Goal: Information Seeking & Learning: Find contact information

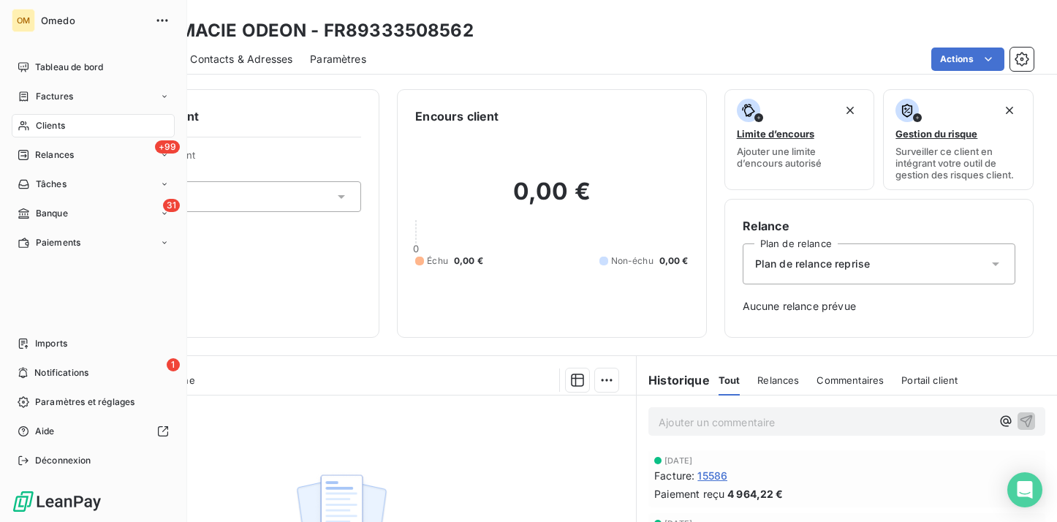
click at [82, 124] on div "Clients" at bounding box center [93, 125] width 163 height 23
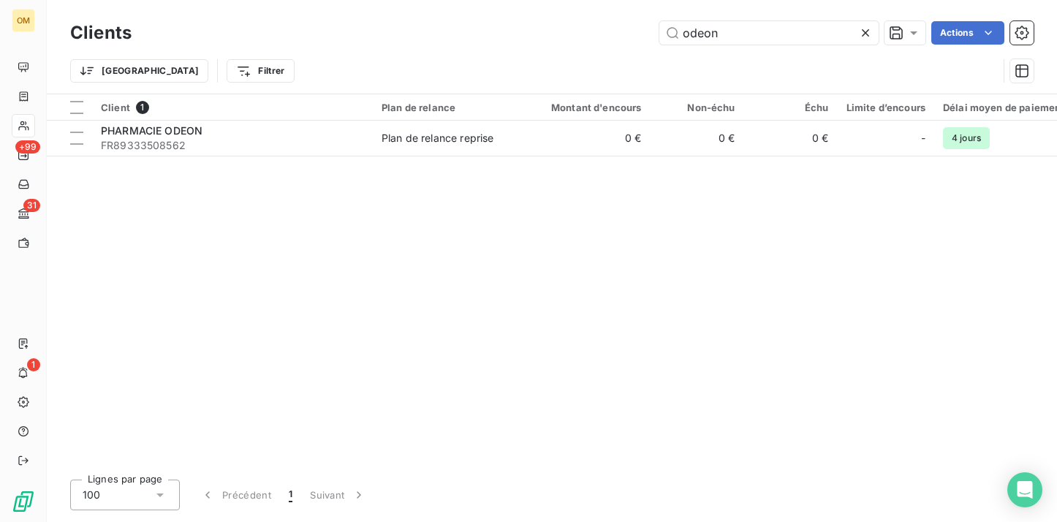
drag, startPoint x: 753, startPoint y: 37, endPoint x: 536, endPoint y: 37, distance: 217.0
click at [536, 37] on div "odeon Actions" at bounding box center [591, 32] width 884 height 23
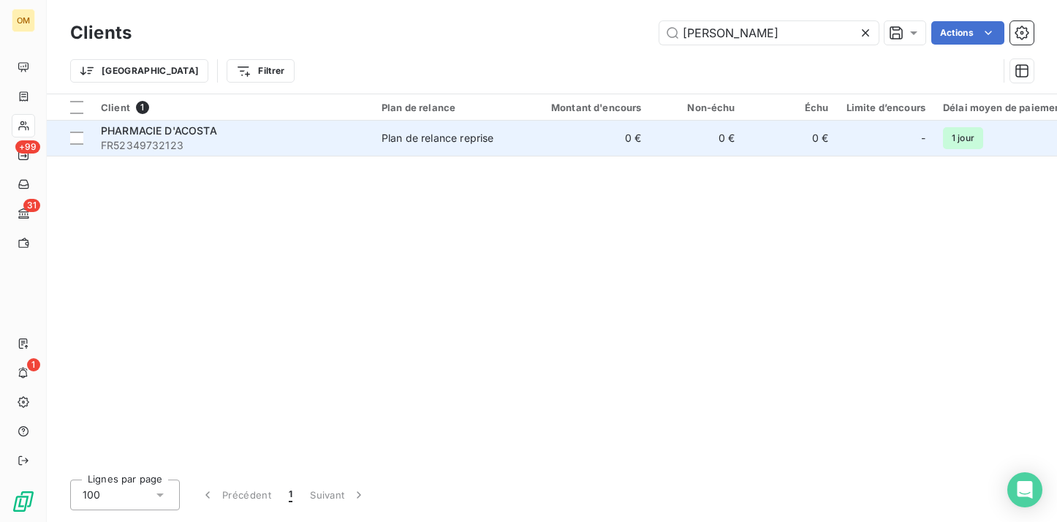
type input "[PERSON_NAME]"
click at [417, 144] on div "Plan de relance reprise" at bounding box center [437, 138] width 112 height 15
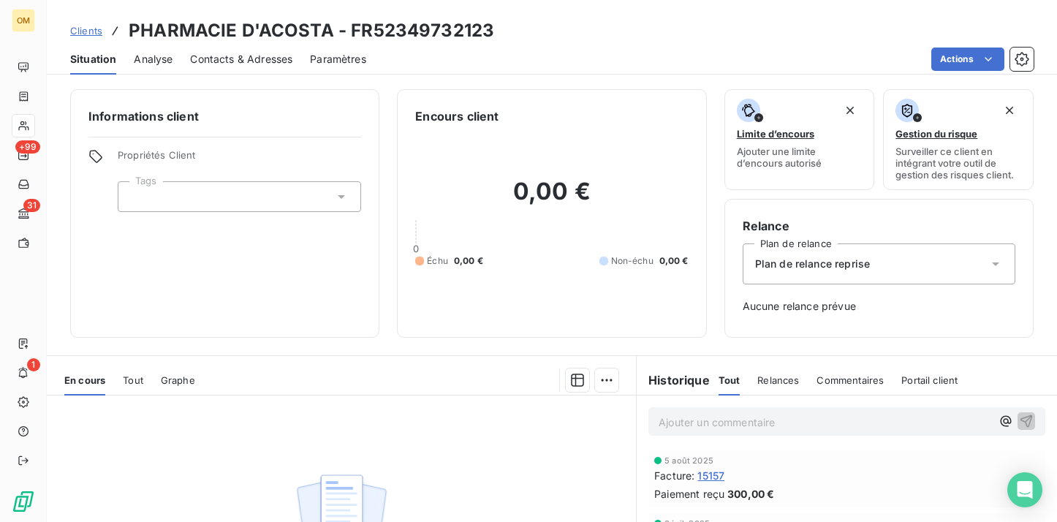
scroll to position [148, 0]
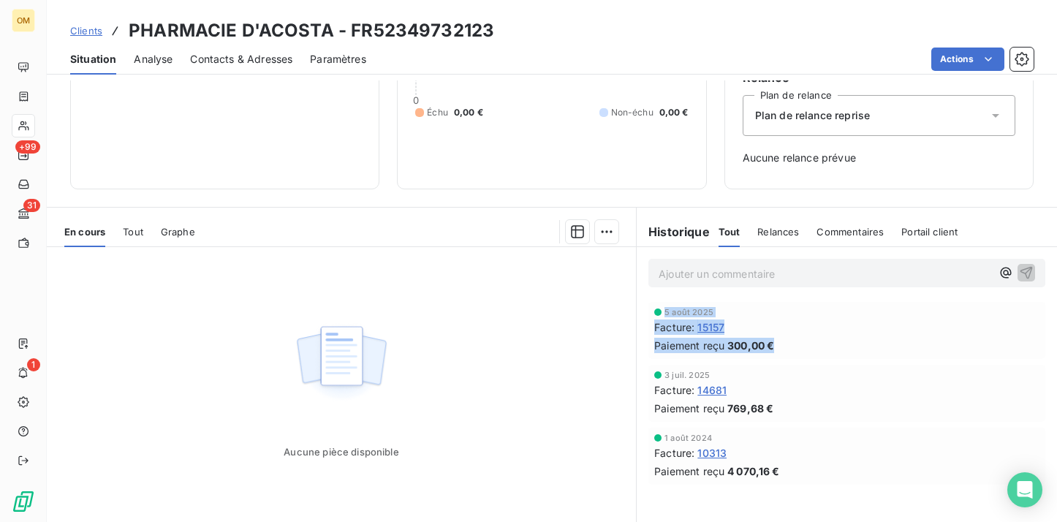
drag, startPoint x: 796, startPoint y: 351, endPoint x: 652, endPoint y: 317, distance: 147.8
click at [652, 317] on div "5 août 2025 Facture : 15157 Paiement reçu 300,00 €" at bounding box center [846, 330] width 397 height 57
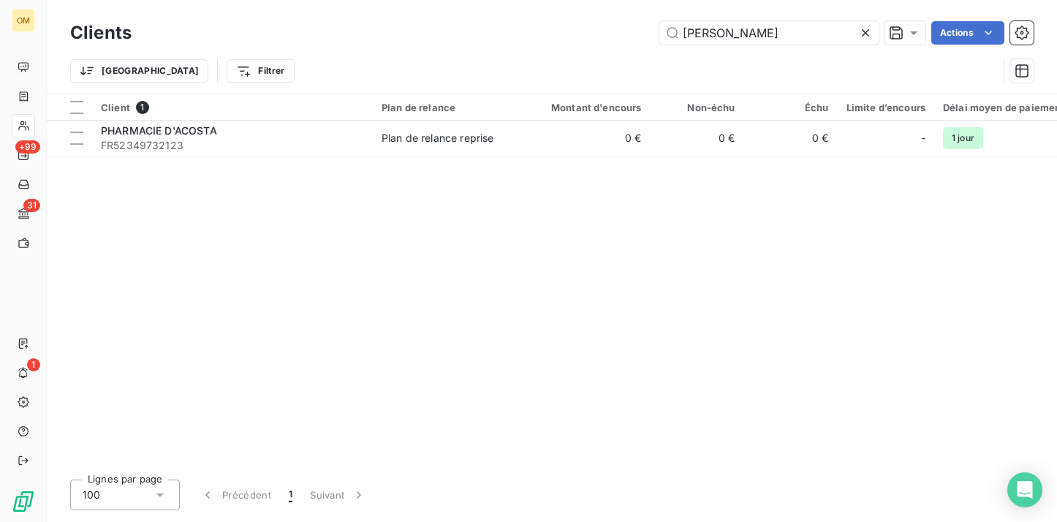
drag, startPoint x: 751, startPoint y: 46, endPoint x: 645, endPoint y: 35, distance: 107.3
click at [645, 35] on div "Clients [PERSON_NAME] Actions" at bounding box center [551, 33] width 963 height 31
drag, startPoint x: 762, startPoint y: 31, endPoint x: 594, endPoint y: 31, distance: 168.1
click at [594, 31] on div "[PERSON_NAME] Actions" at bounding box center [591, 32] width 884 height 23
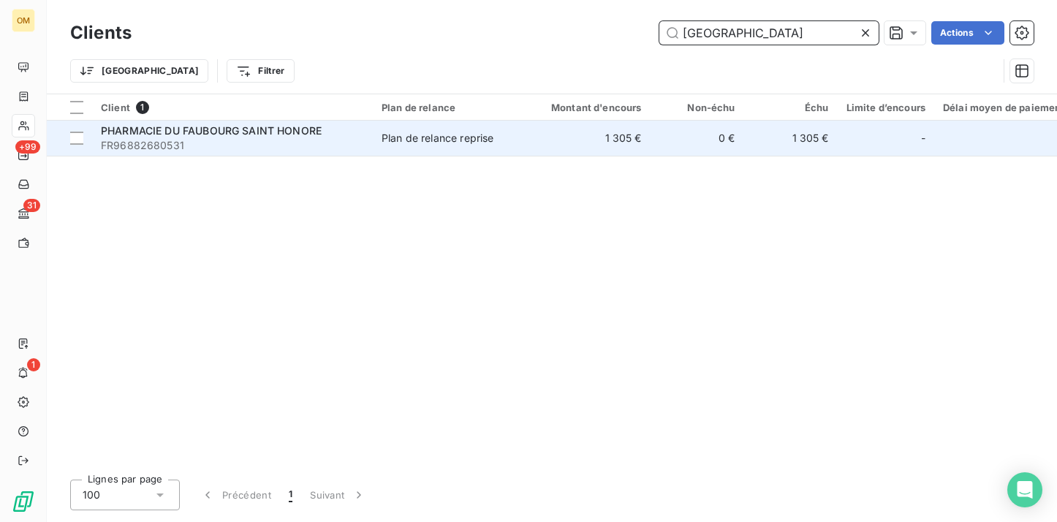
type input "[GEOGRAPHIC_DATA]"
click at [578, 140] on td "1 305 €" at bounding box center [588, 138] width 126 height 35
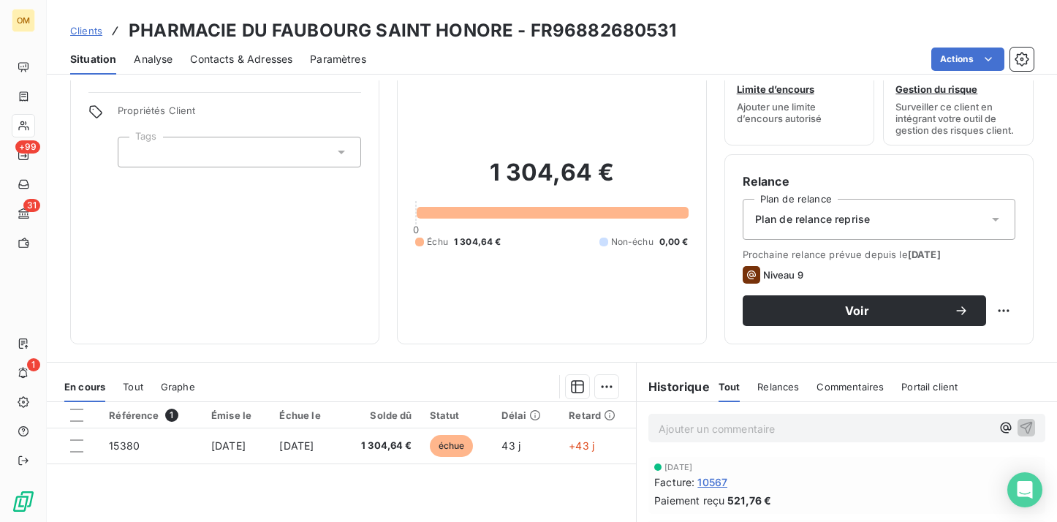
scroll to position [50, 0]
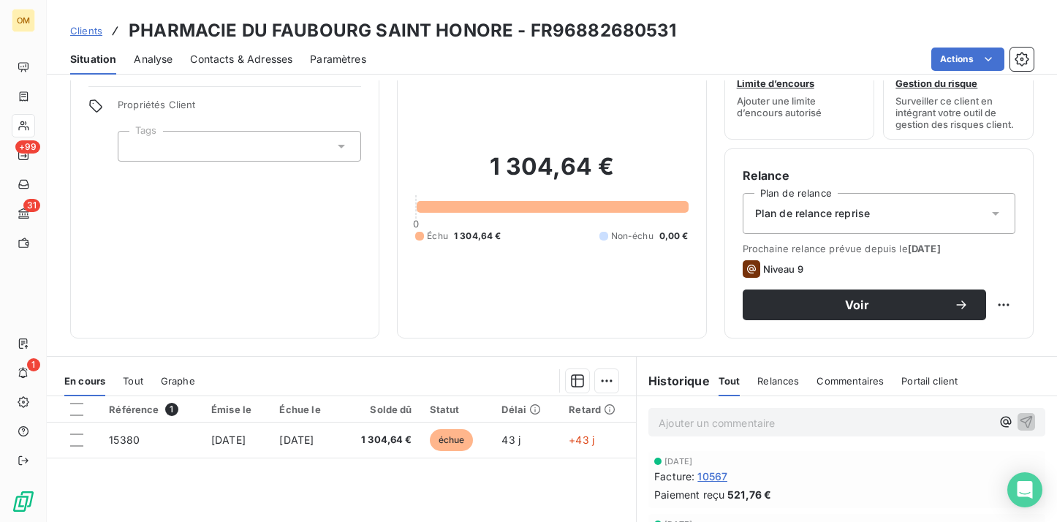
click at [86, 29] on span "Clients" at bounding box center [86, 31] width 32 height 12
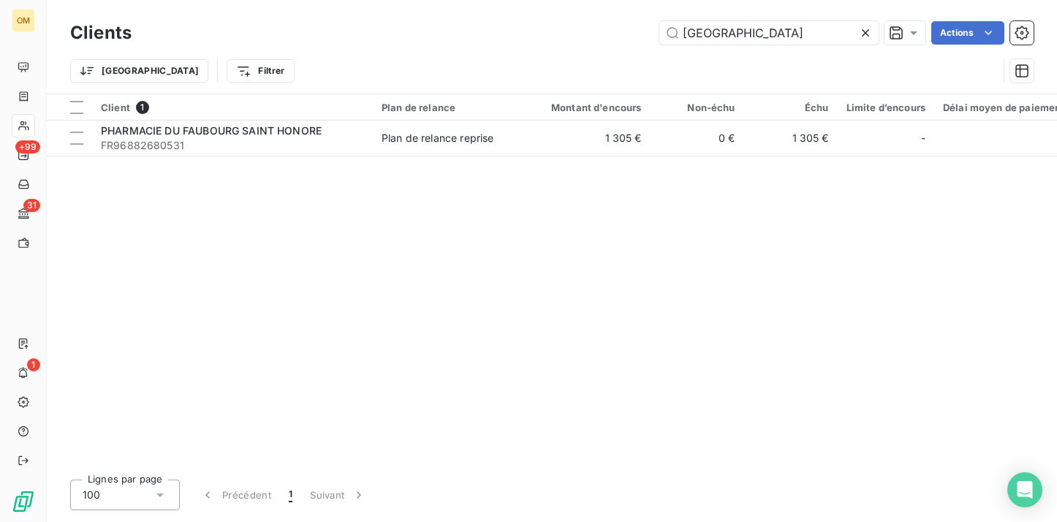
drag, startPoint x: 810, startPoint y: 39, endPoint x: 535, endPoint y: 39, distance: 275.5
click at [535, 39] on div "faubourg saint hon Actions" at bounding box center [591, 32] width 884 height 23
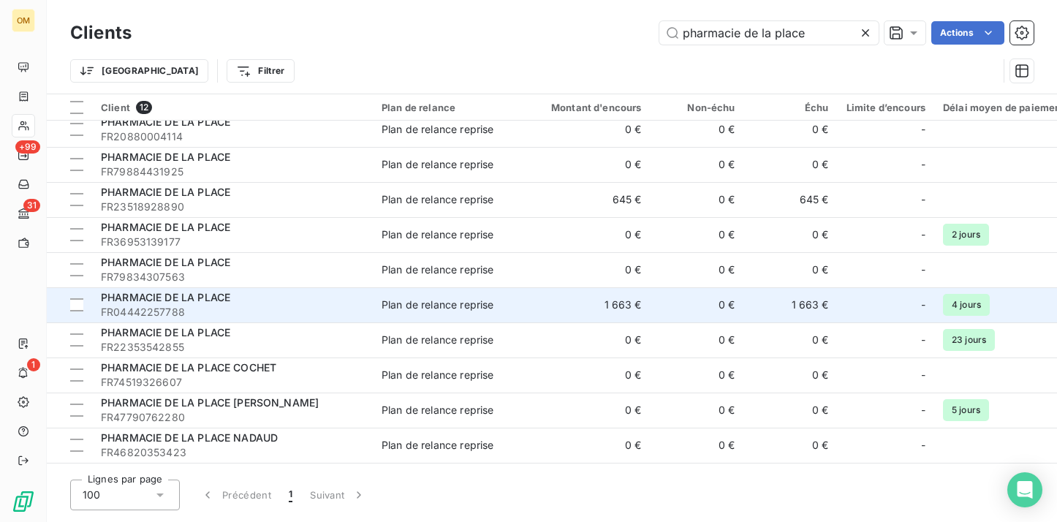
scroll to position [13, 0]
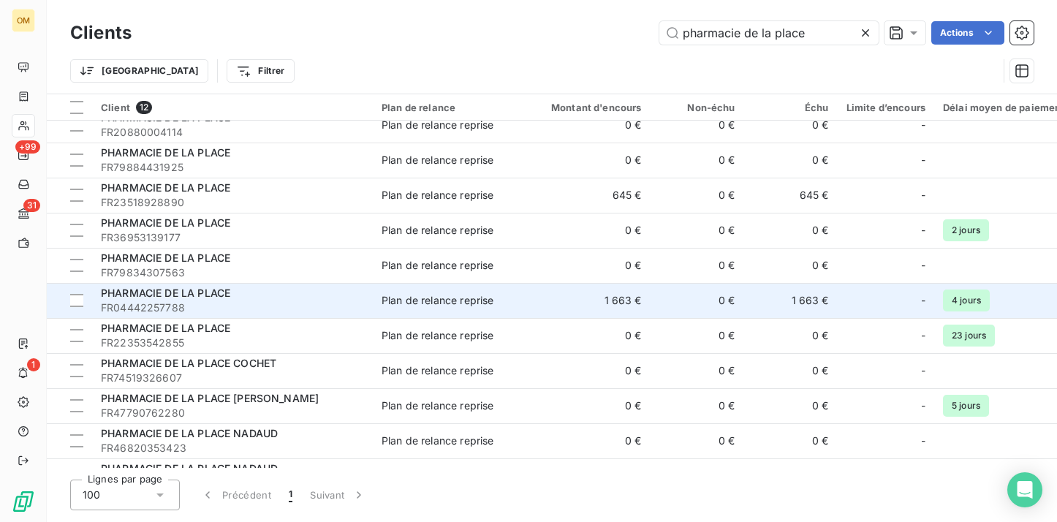
type input "pharmacie de la place"
click at [239, 291] on div "PHARMACIE DE LA PLACE" at bounding box center [232, 293] width 263 height 15
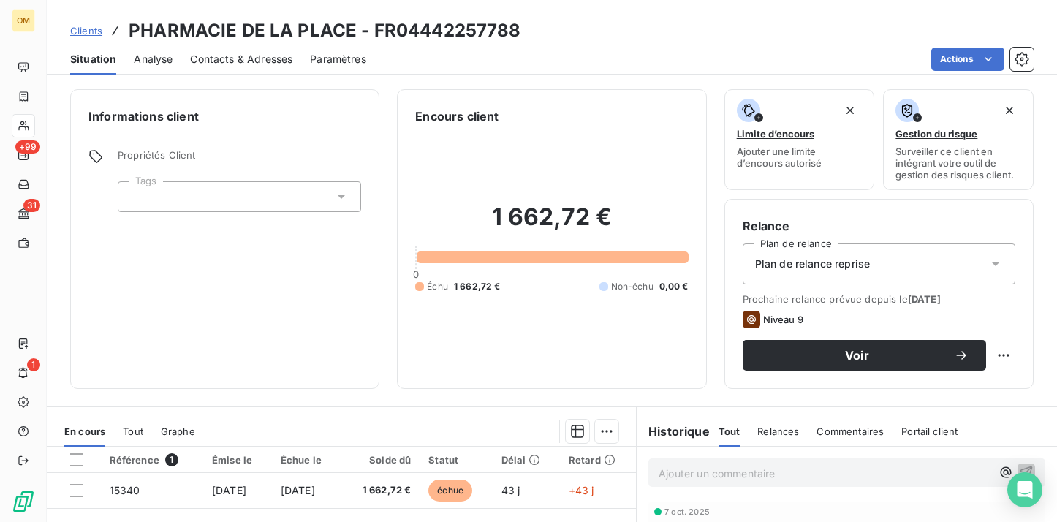
click at [256, 58] on span "Contacts & Adresses" at bounding box center [241, 59] width 102 height 15
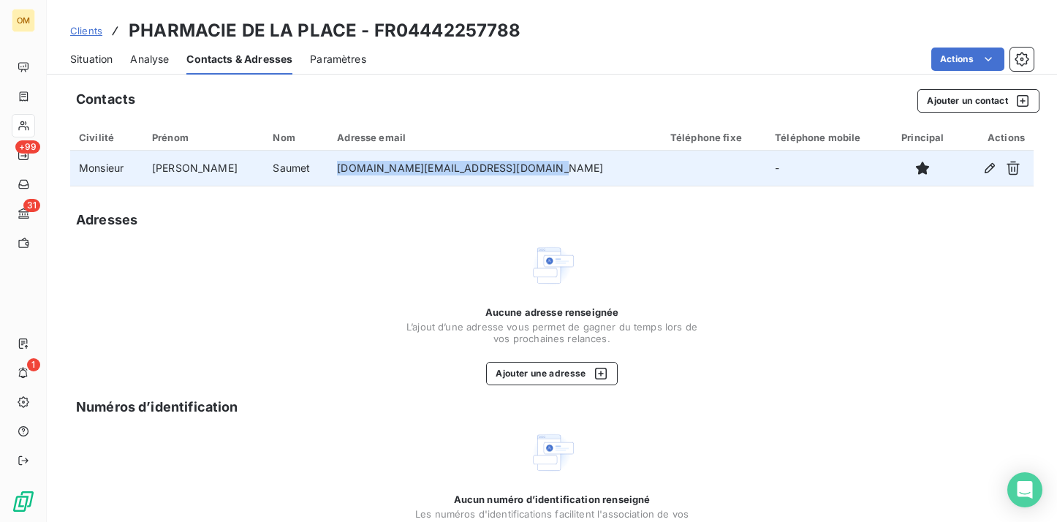
drag, startPoint x: 551, startPoint y: 170, endPoint x: 317, endPoint y: 171, distance: 233.9
click at [328, 171] on td "[DOMAIN_NAME][EMAIL_ADDRESS][DOMAIN_NAME]" at bounding box center [494, 168] width 333 height 35
copy td "[DOMAIN_NAME][EMAIL_ADDRESS][DOMAIN_NAME]"
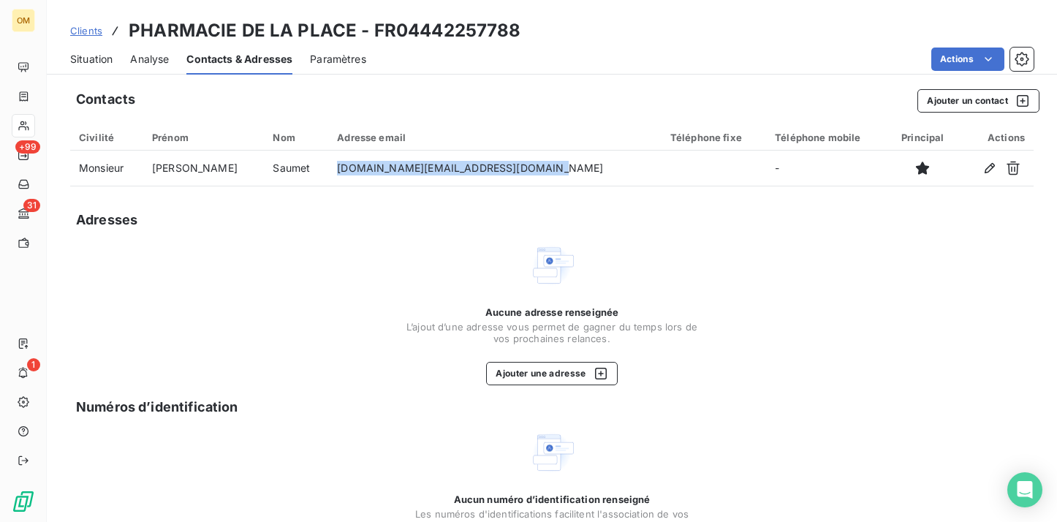
click at [79, 27] on span "Clients" at bounding box center [86, 31] width 32 height 12
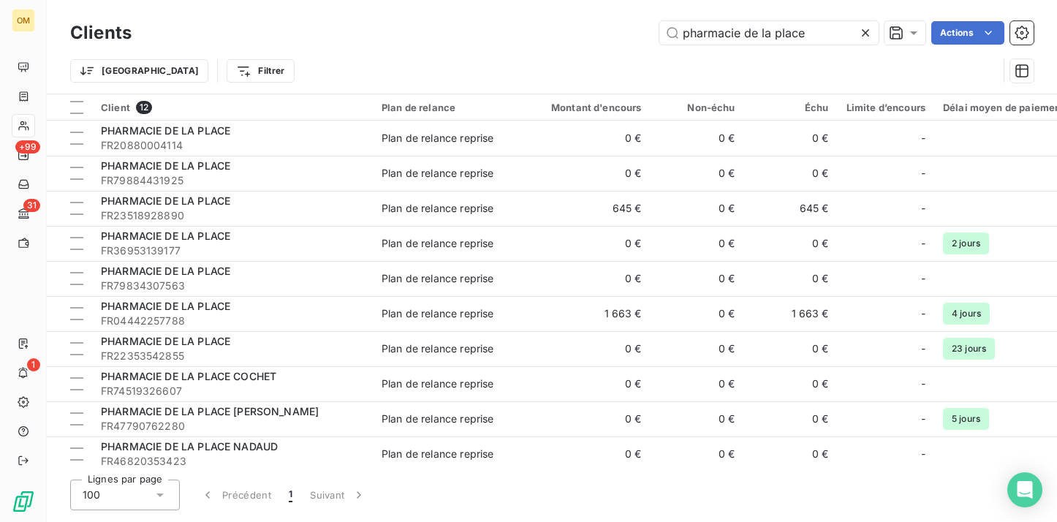
drag, startPoint x: 814, startPoint y: 35, endPoint x: 514, endPoint y: 26, distance: 300.5
click at [514, 26] on div "pharmacie de la place Actions" at bounding box center [591, 32] width 884 height 23
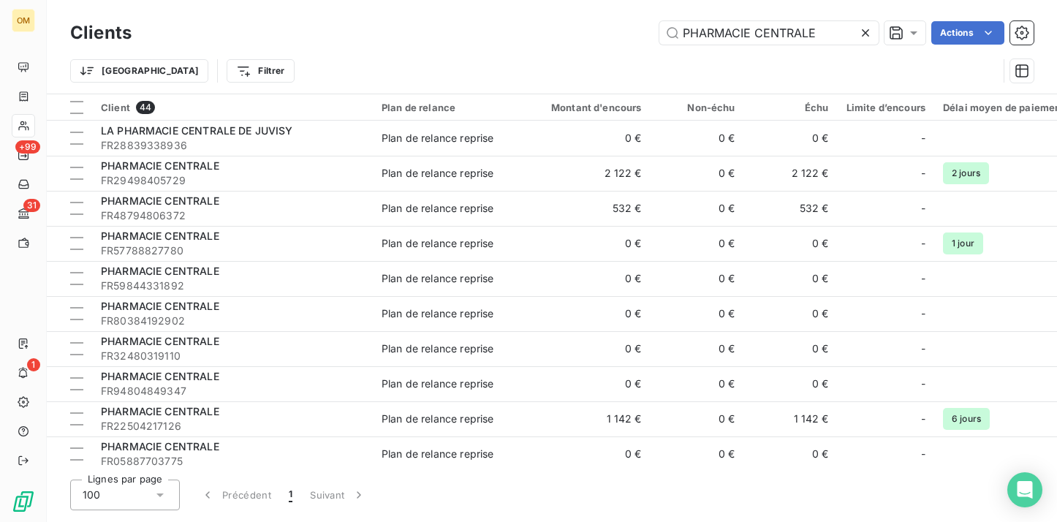
type input "PHARMACIE CENTRALE"
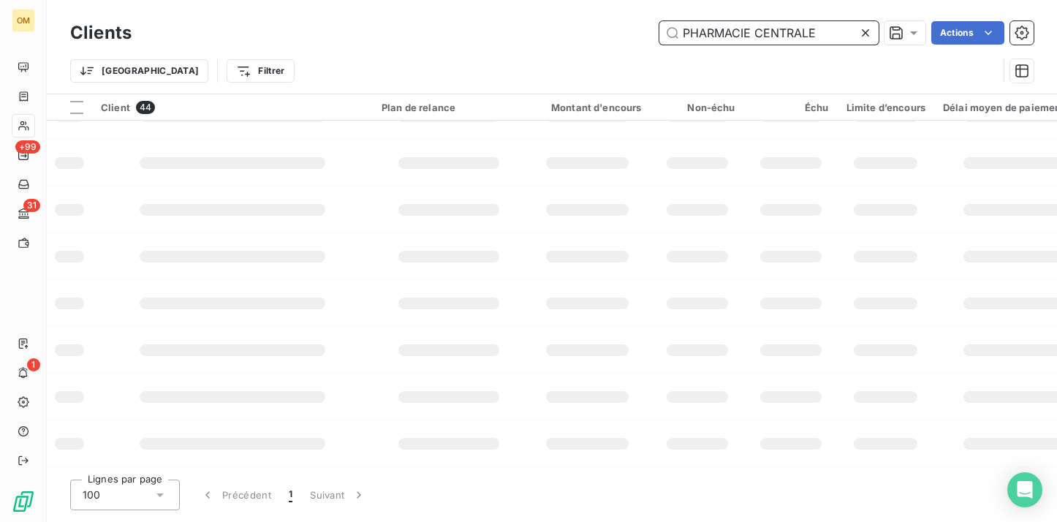
scroll to position [512, 0]
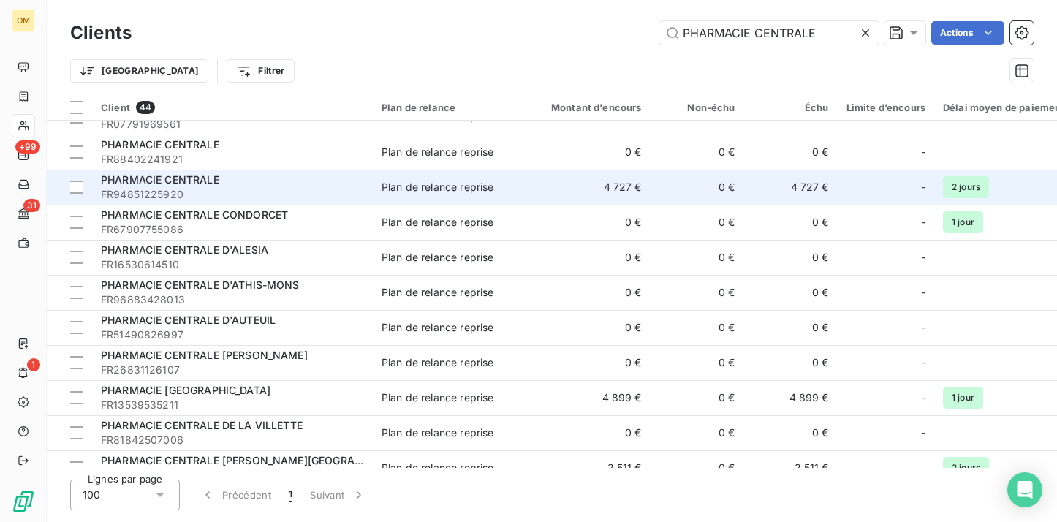
click at [510, 186] on span "Plan de relance reprise" at bounding box center [448, 187] width 134 height 15
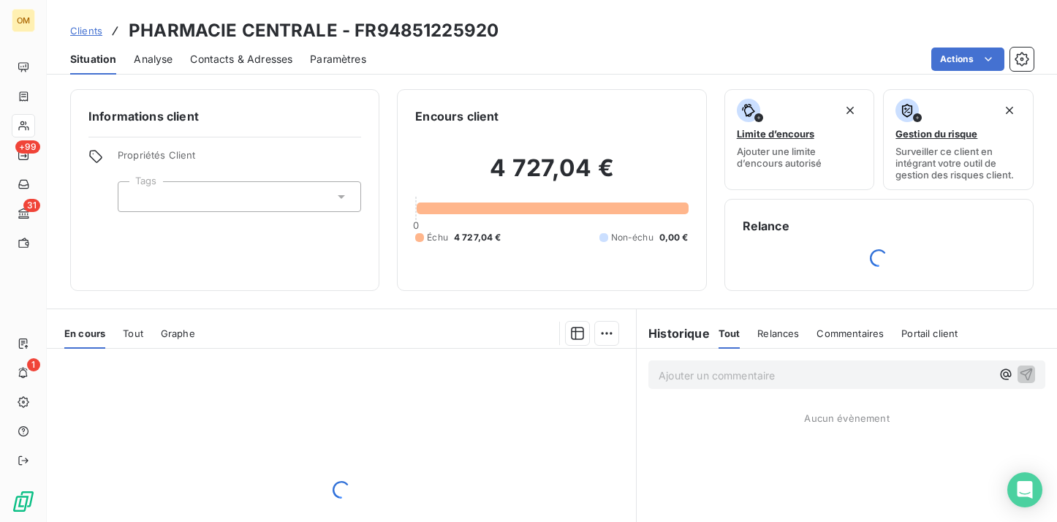
click at [251, 63] on span "Contacts & Adresses" at bounding box center [241, 59] width 102 height 15
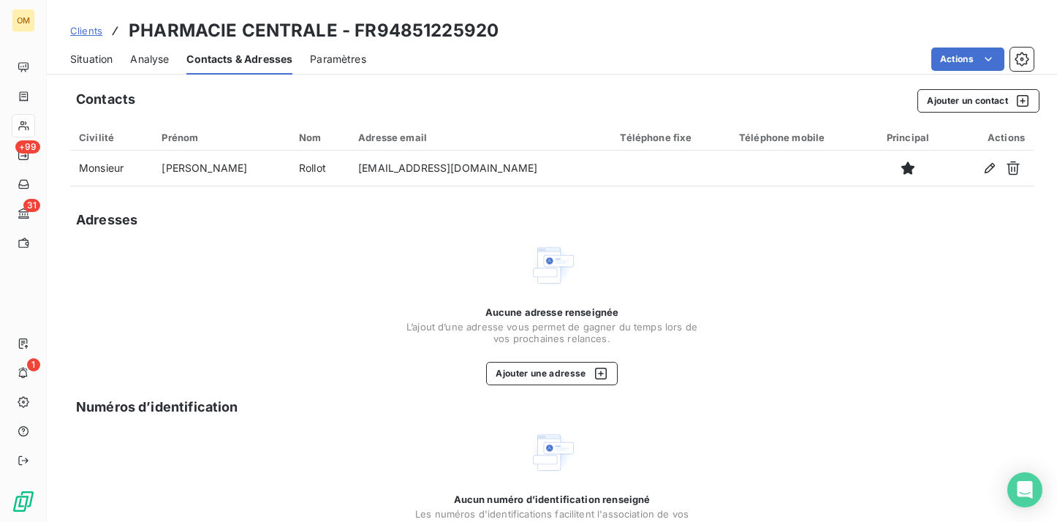
click at [134, 56] on span "Analyse" at bounding box center [149, 59] width 39 height 15
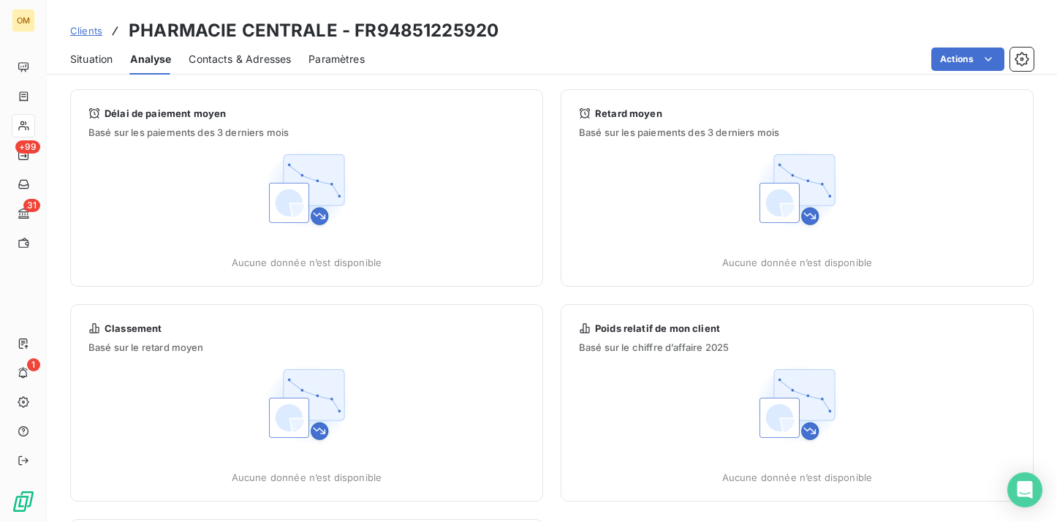
click at [98, 56] on span "Situation" at bounding box center [91, 59] width 42 height 15
